Goal: Transaction & Acquisition: Book appointment/travel/reservation

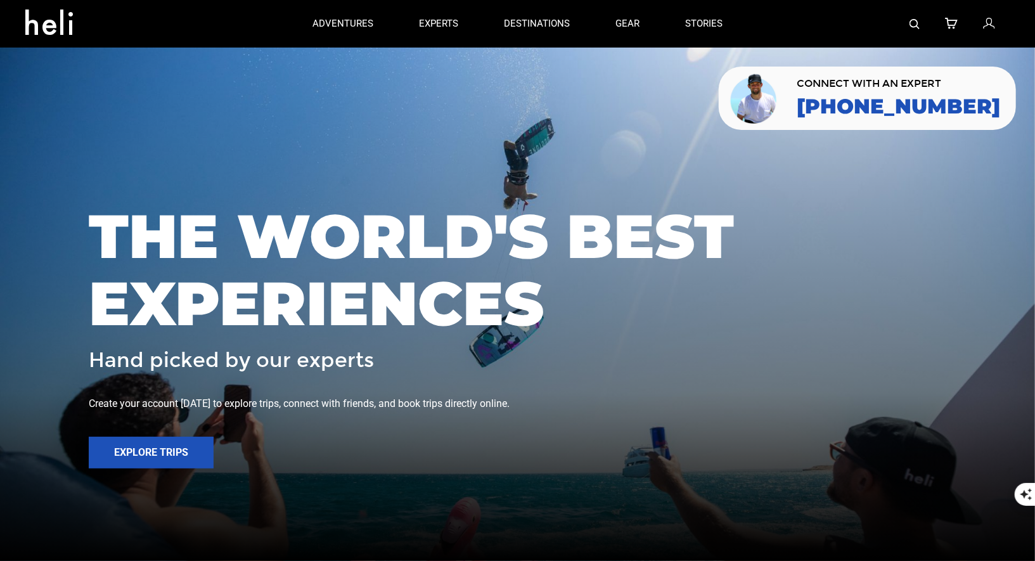
click at [913, 15] on link at bounding box center [914, 24] width 10 height 48
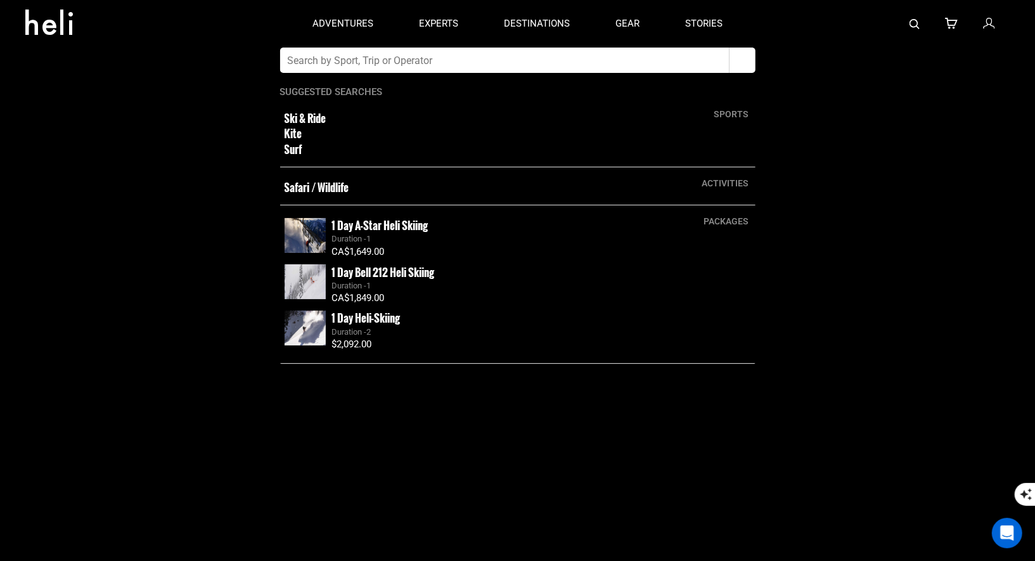
paste input "Sublime Comporta | Portugal"
type input "Sublime Comporta | Portugal"
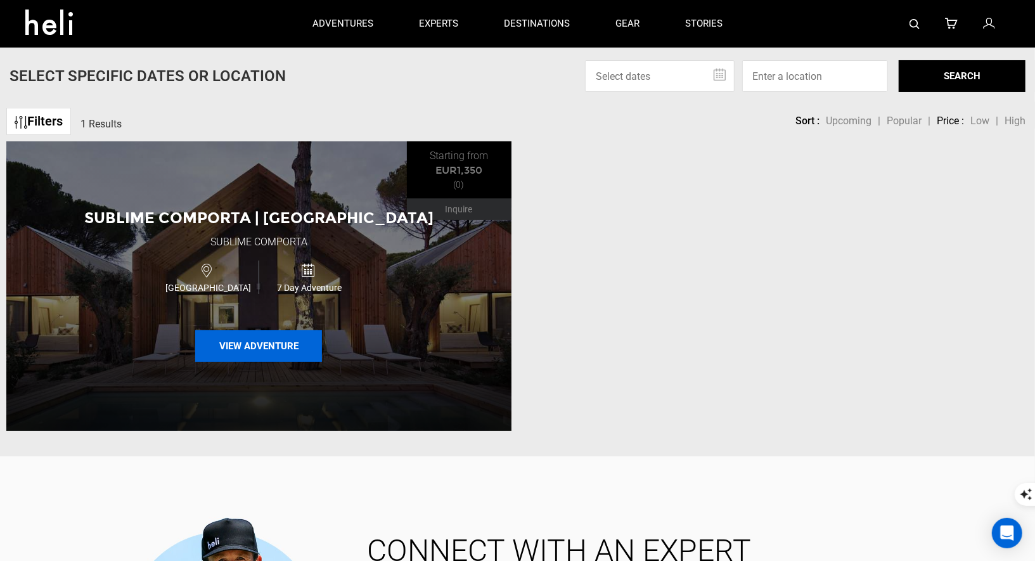
click at [249, 354] on button "View Adventure" at bounding box center [258, 346] width 127 height 32
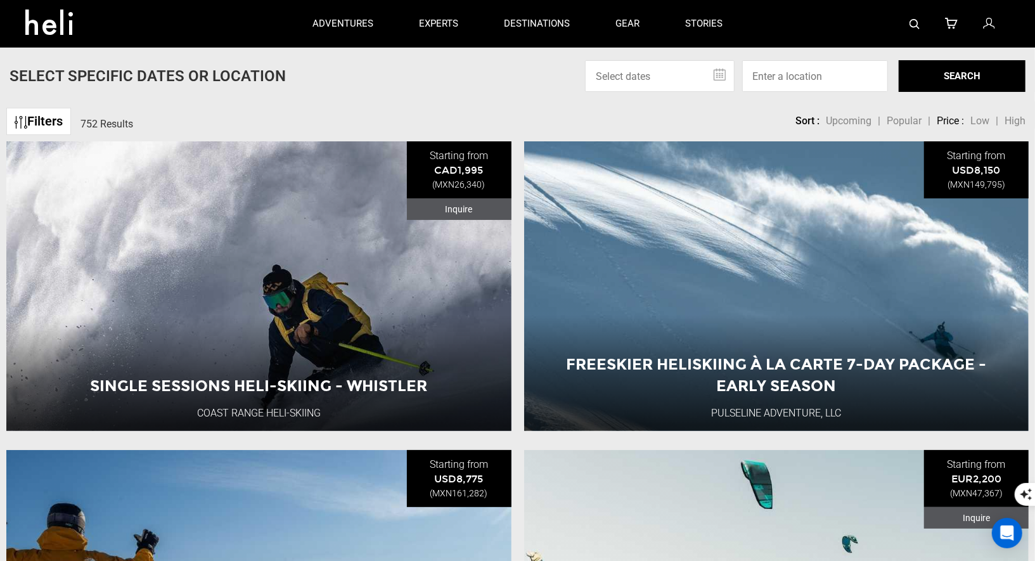
click at [908, 27] on div at bounding box center [877, 24] width 264 height 48
click at [917, 19] on img at bounding box center [914, 24] width 10 height 10
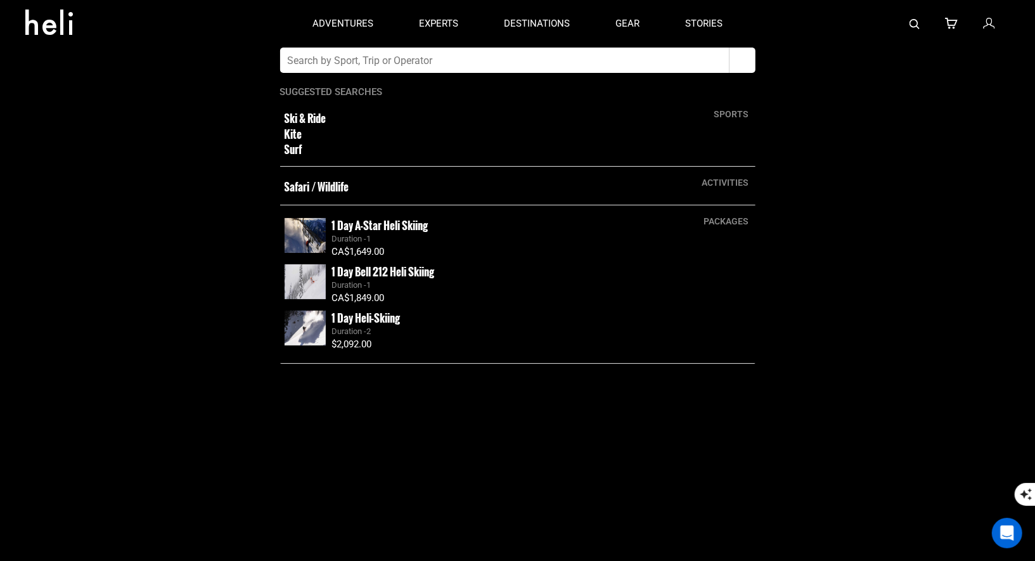
paste input "Sublime Comporta | Portugal"
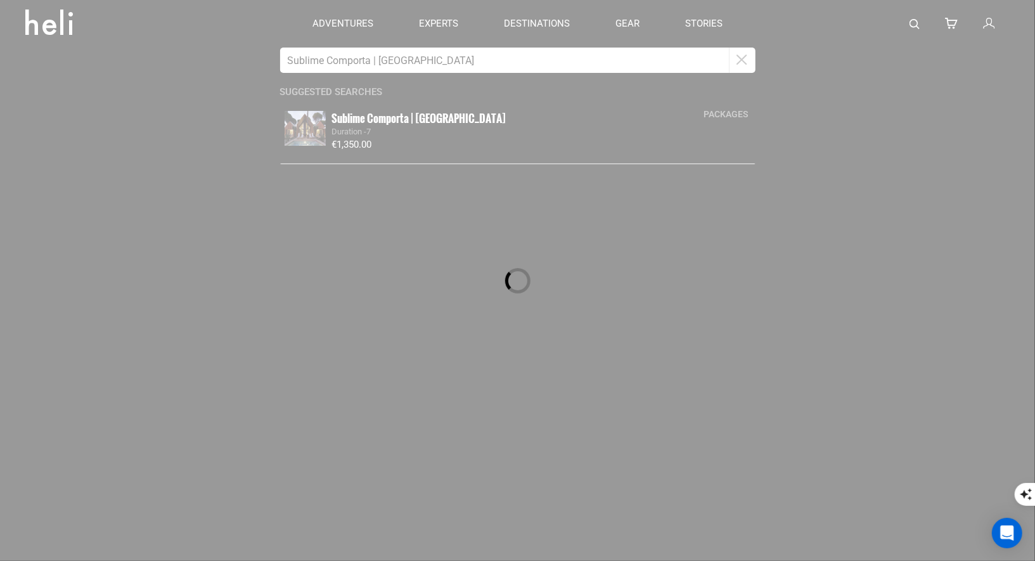
type input "Sublime Comporta | Portugal"
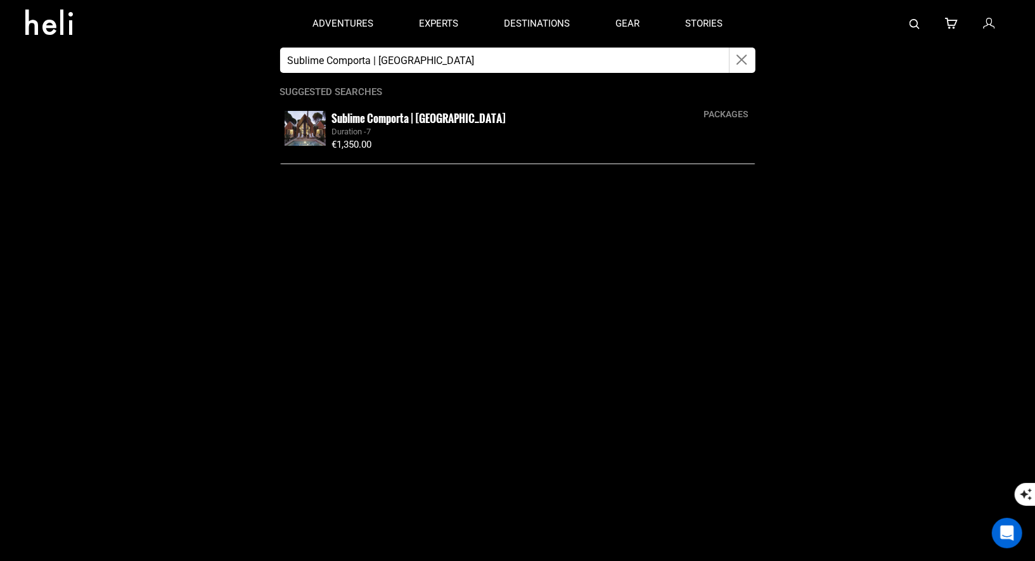
drag, startPoint x: 326, startPoint y: 132, endPoint x: 340, endPoint y: 125, distance: 15.6
click at [307, 125] on img at bounding box center [304, 128] width 41 height 35
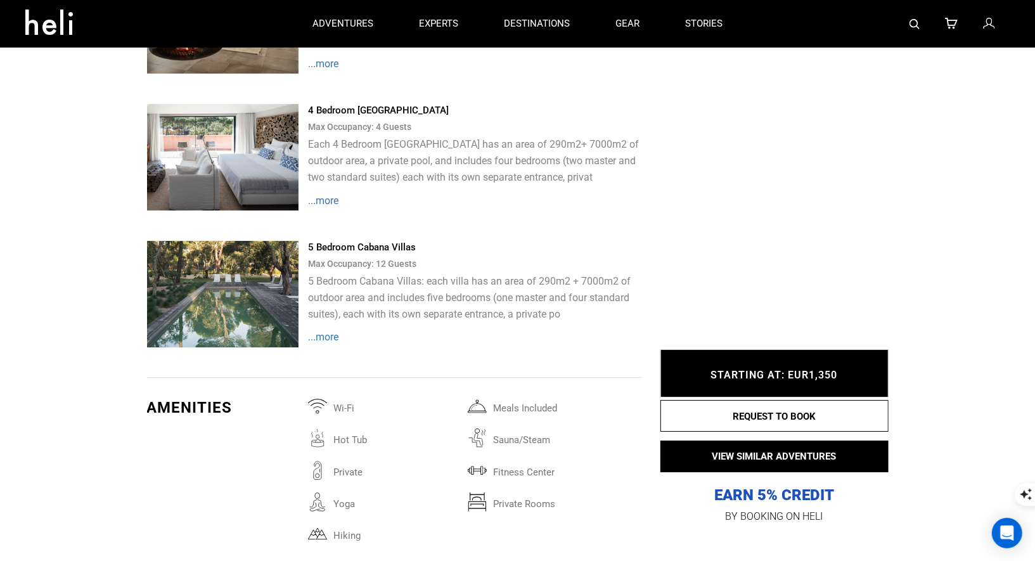
scroll to position [2213, 0]
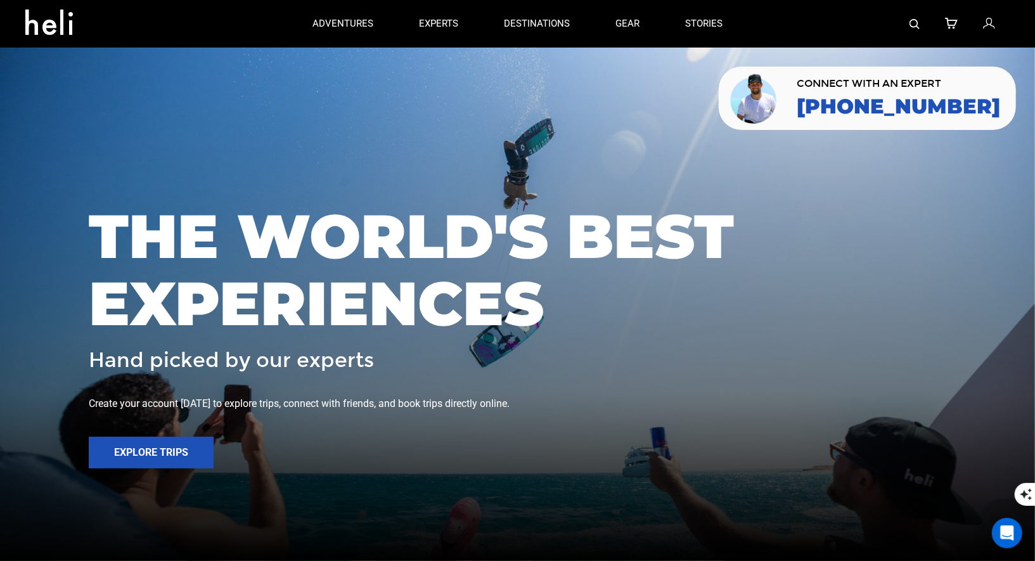
click at [919, 25] on img at bounding box center [914, 24] width 10 height 10
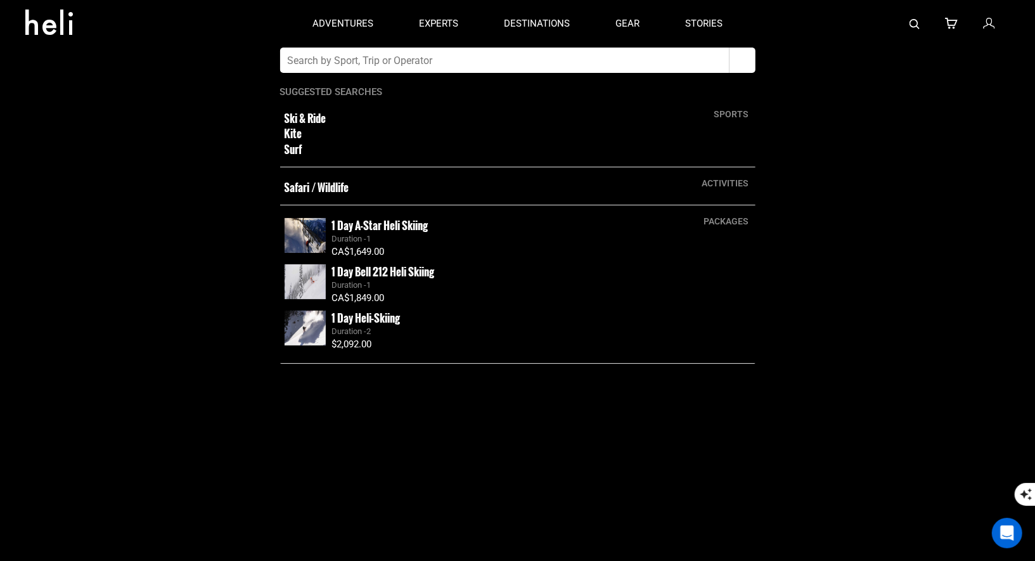
click at [387, 272] on small "1 Day Bell 212 Heli Skiing" at bounding box center [383, 272] width 103 height 16
